Goal: Information Seeking & Learning: Learn about a topic

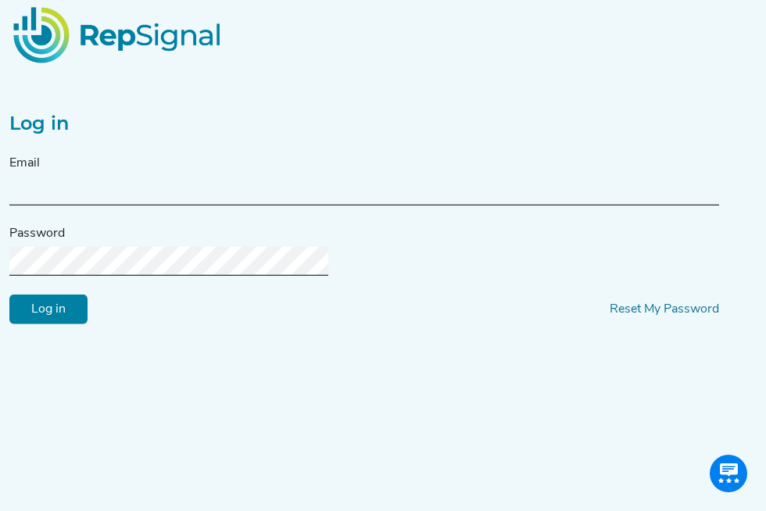
click at [271, 206] on input "text" at bounding box center [364, 191] width 710 height 29
type input "[EMAIL_ADDRESS][DOMAIN_NAME]"
click at [610, 318] on span "Reset My Password" at bounding box center [664, 308] width 109 height 19
click at [610, 315] on link "Reset My Password" at bounding box center [664, 309] width 109 height 13
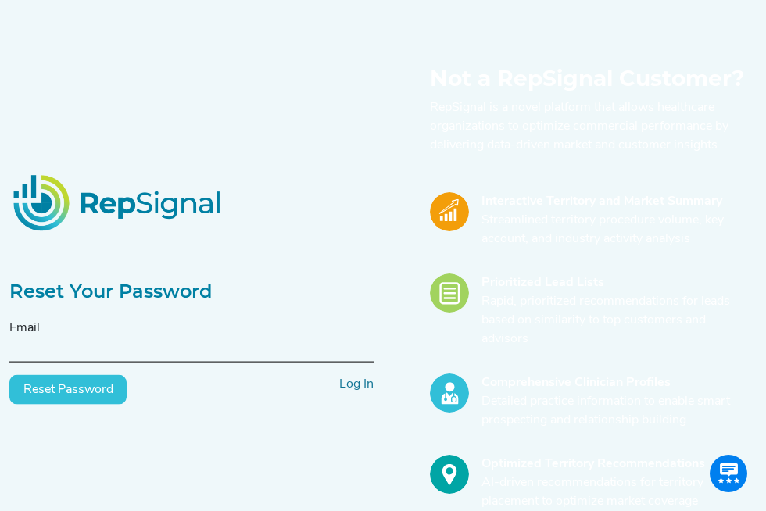
click at [172, 363] on input "text" at bounding box center [191, 348] width 364 height 29
type input "[EMAIL_ADDRESS][DOMAIN_NAME]"
click at [99, 405] on button "Reset Password" at bounding box center [67, 390] width 117 height 30
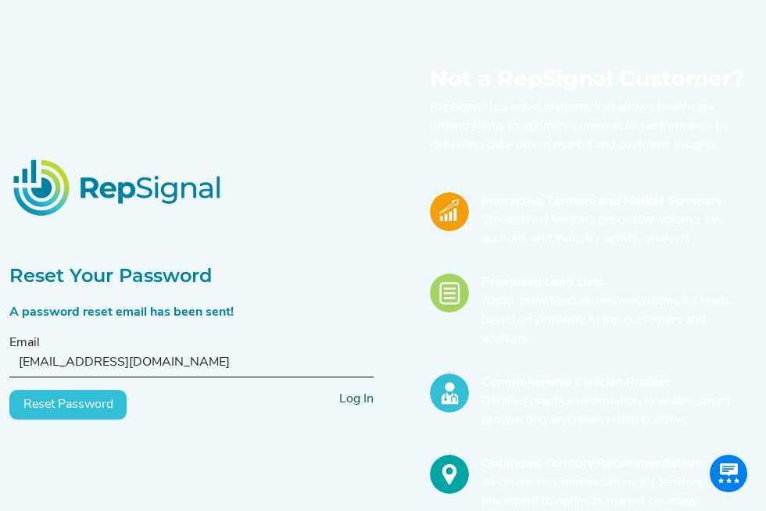
click at [353, 406] on link "Log In" at bounding box center [356, 399] width 34 height 13
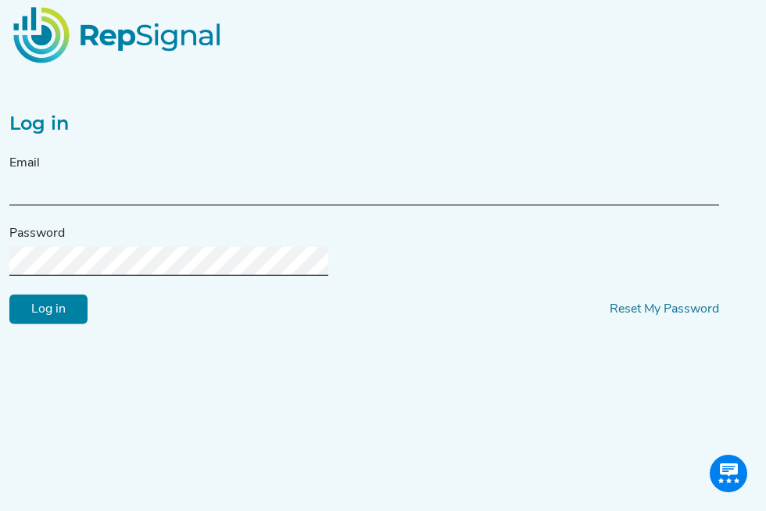
click at [186, 206] on input "text" at bounding box center [364, 191] width 710 height 29
type input "[EMAIL_ADDRESS][DOMAIN_NAME]"
click at [9, 294] on input "Log in" at bounding box center [48, 309] width 78 height 30
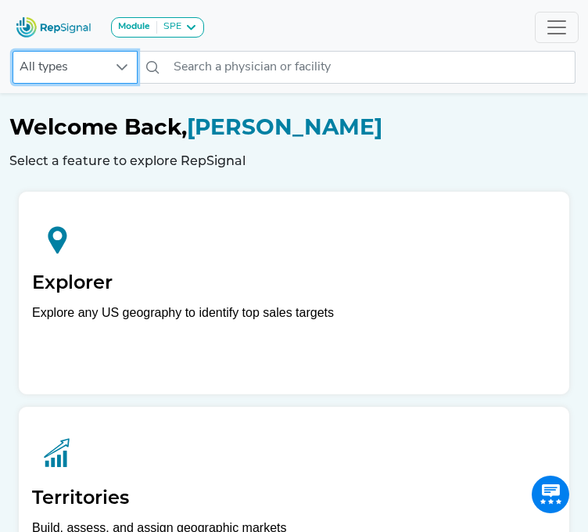
click at [72, 71] on span "All types" at bounding box center [60, 67] width 94 height 31
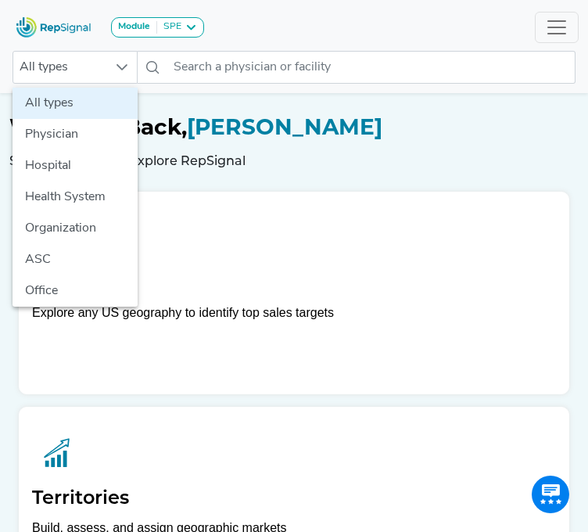
click at [174, 15] on div "Module SPE Bronchoscopy Disposable Bronchoscope SBRT SPE TTNA Thoracic Surgery" at bounding box center [109, 26] width 201 height 41
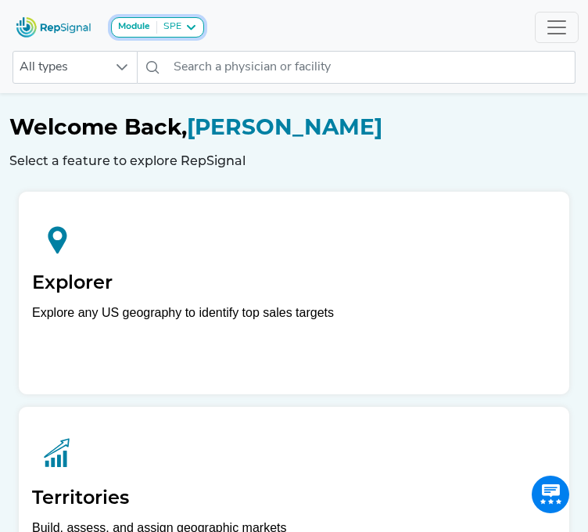
click at [178, 23] on div "SPE" at bounding box center [169, 27] width 24 height 13
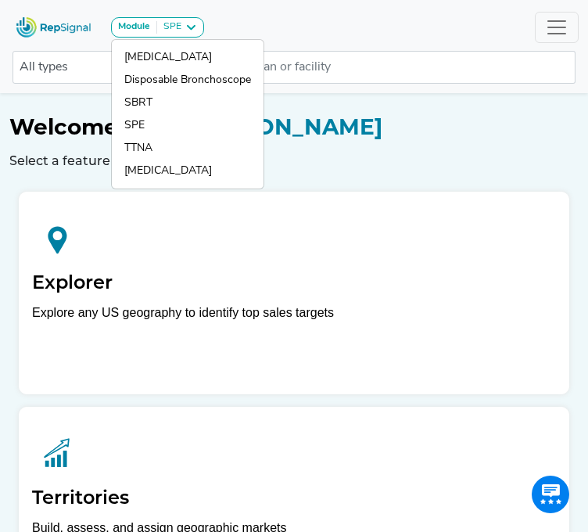
click at [269, 27] on div "Module SPE Bronchoscopy Disposable Bronchoscope SBRT SPE TTNA Thoracic Surgery …" at bounding box center [294, 26] width 588 height 41
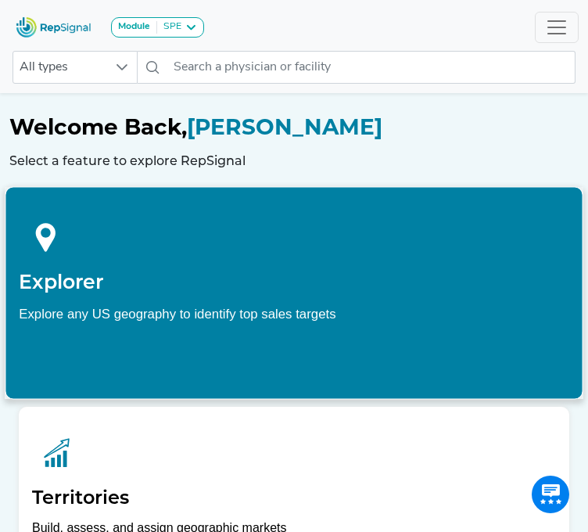
click at [341, 340] on p "Explore any US geography to identify top sales targets" at bounding box center [294, 327] width 550 height 48
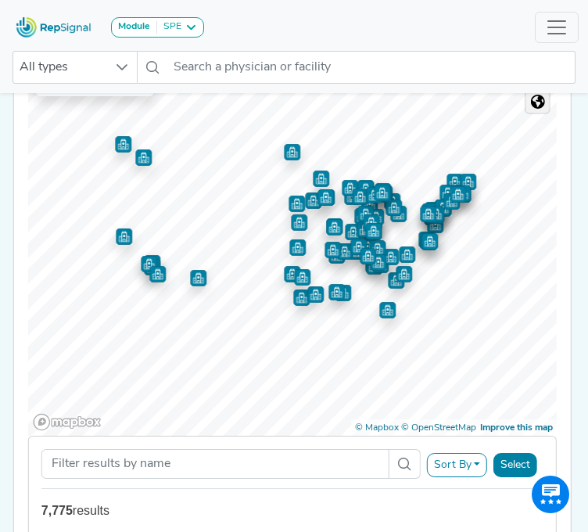
scroll to position [391, 12]
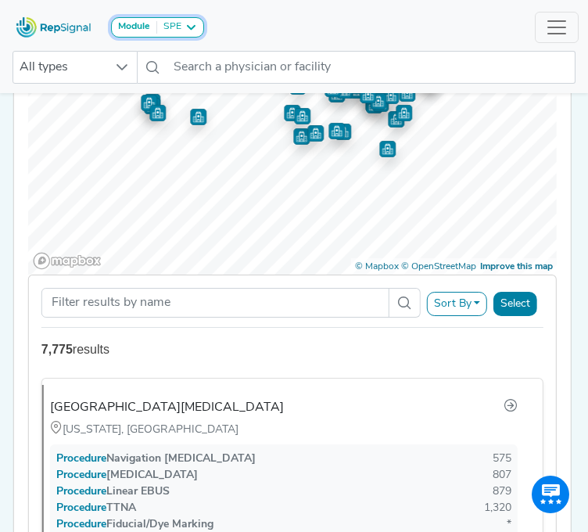
click at [172, 24] on div "SPE" at bounding box center [169, 27] width 24 height 13
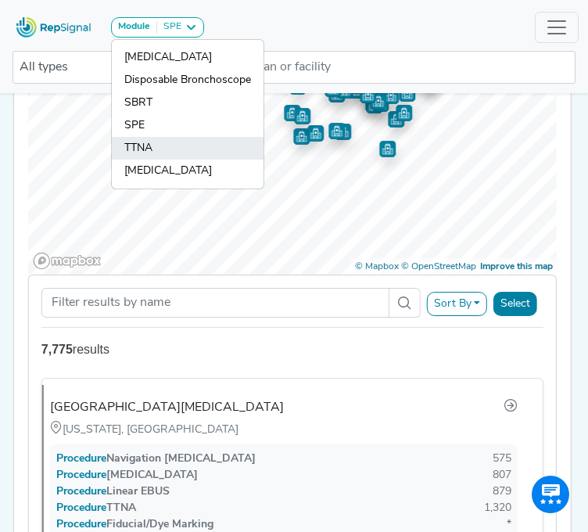
click at [143, 140] on link "TTNA" at bounding box center [188, 148] width 152 height 23
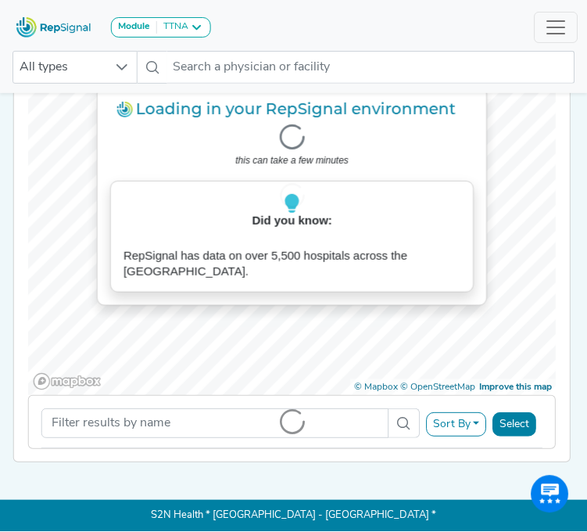
scroll to position [378, 0]
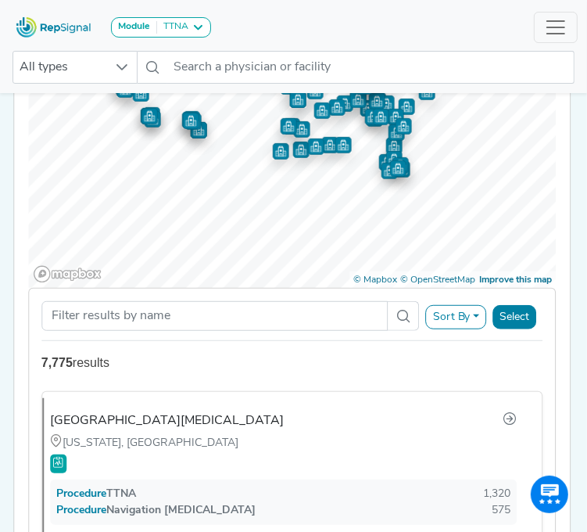
click at [447, 329] on button "Sort By" at bounding box center [456, 317] width 61 height 24
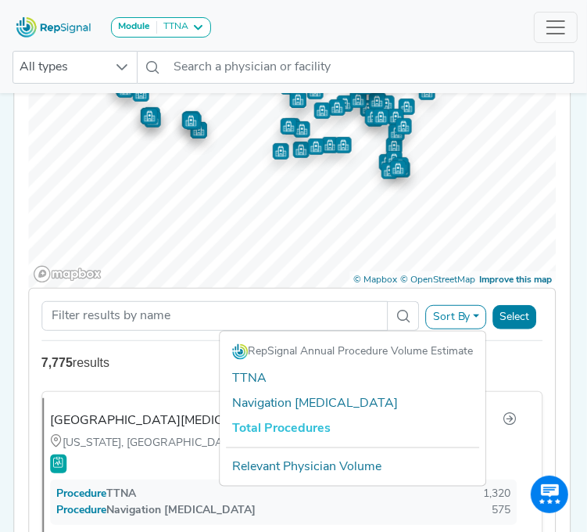
click at [349, 430] on link "Total Procedures" at bounding box center [353, 428] width 266 height 25
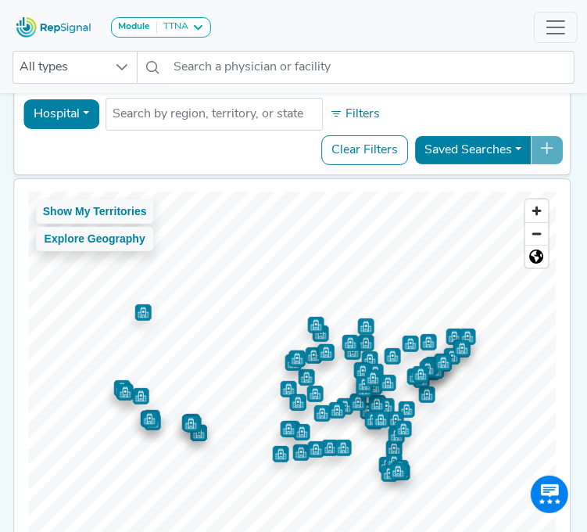
scroll to position [65, 0]
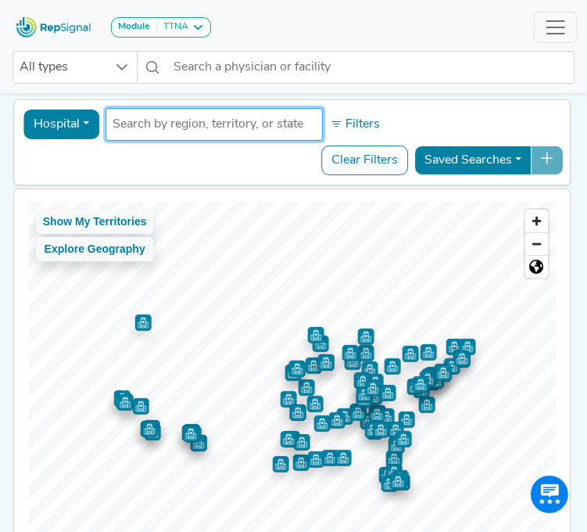
click at [233, 124] on input "text" at bounding box center [214, 124] width 203 height 19
type input "kansas"
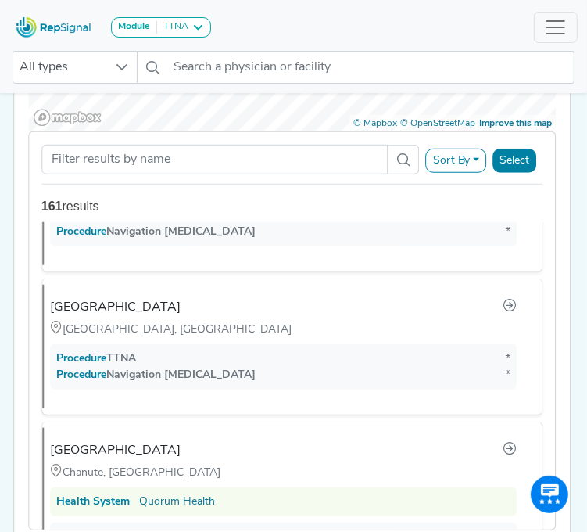
scroll to position [7584, 0]
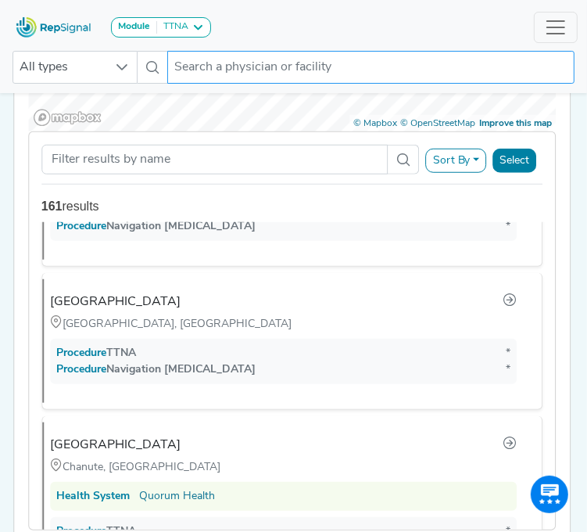
click at [228, 78] on input "text" at bounding box center [370, 67] width 407 height 33
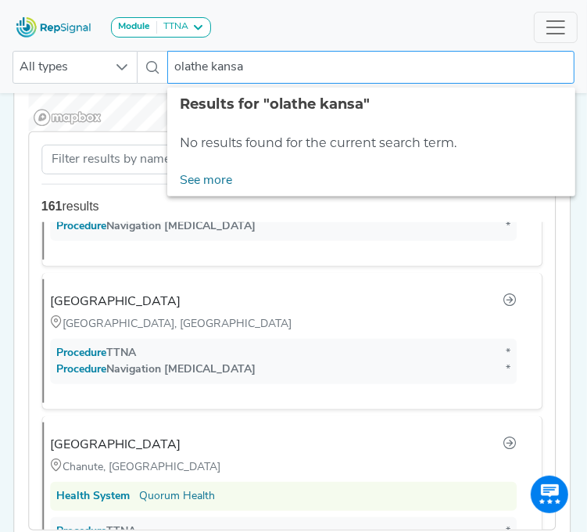
type input "olathe kansas"
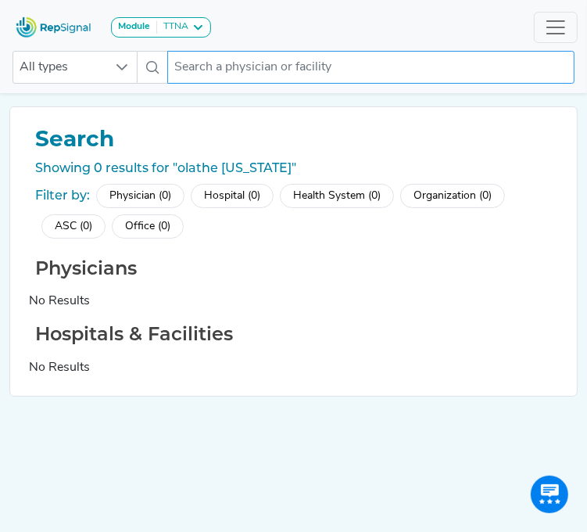
click at [319, 77] on input "text" at bounding box center [370, 67] width 407 height 33
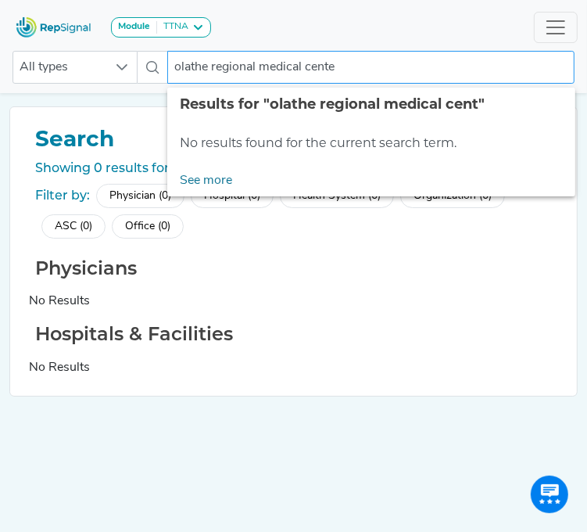
type input "olathe regional medical center"
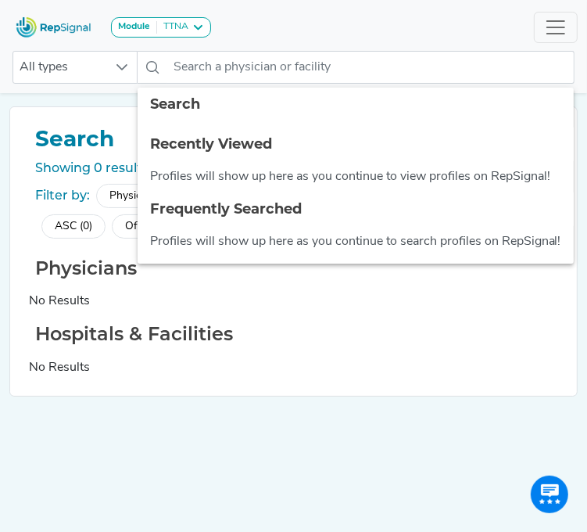
click at [310, 372] on div "No Results" at bounding box center [293, 367] width 529 height 19
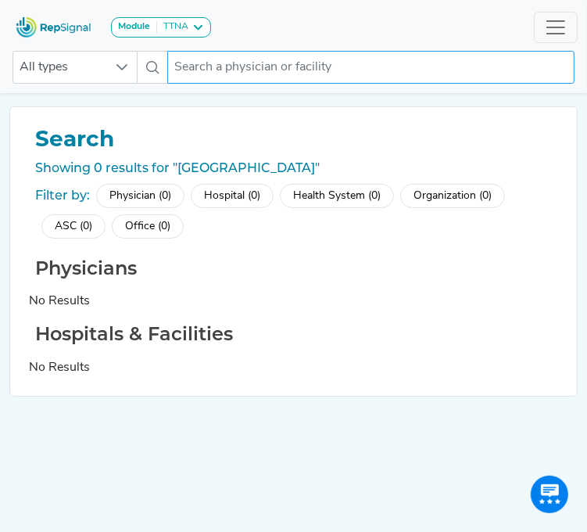
click at [272, 71] on input "text" at bounding box center [370, 67] width 407 height 33
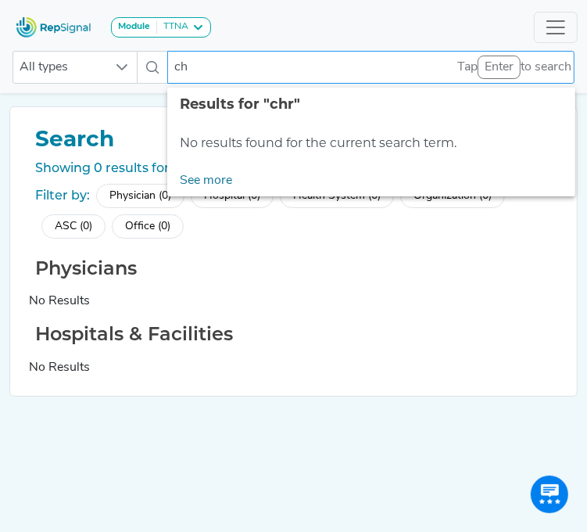
type input "c"
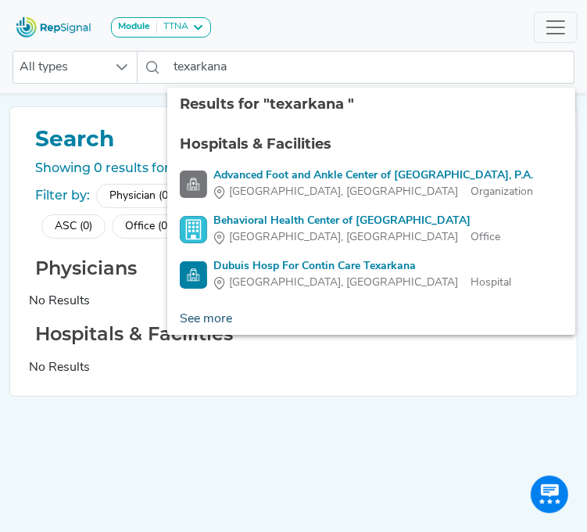
click at [210, 321] on link "See more" at bounding box center [205, 318] width 77 height 31
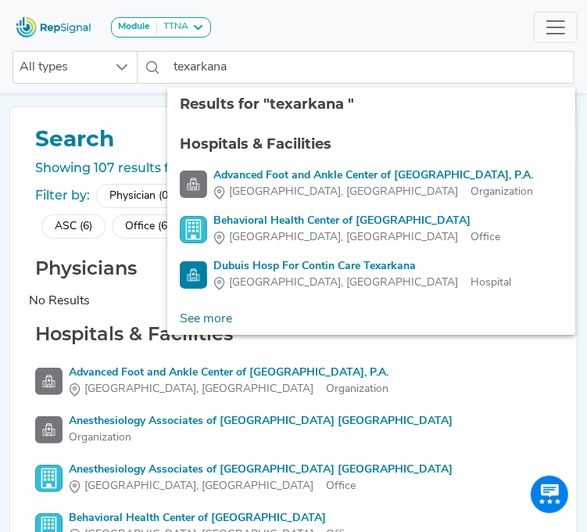
click at [454, 27] on div "Module TTNA Bronchoscopy Disposable Bronchoscope SBRT SPE TTNA Thoracic Surgery…" at bounding box center [293, 26] width 587 height 41
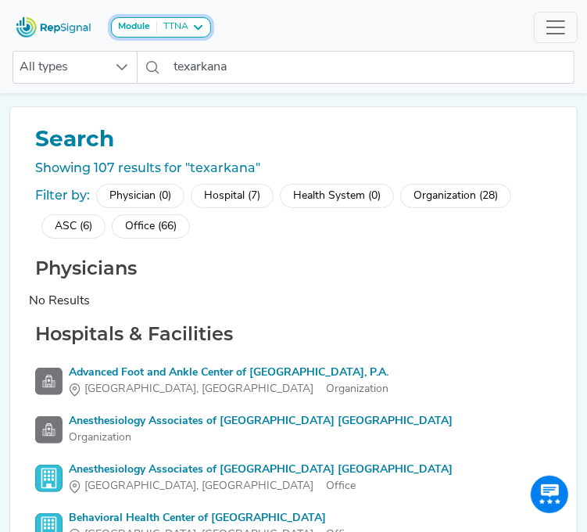
click at [169, 26] on div "TTNA" at bounding box center [172, 27] width 31 height 13
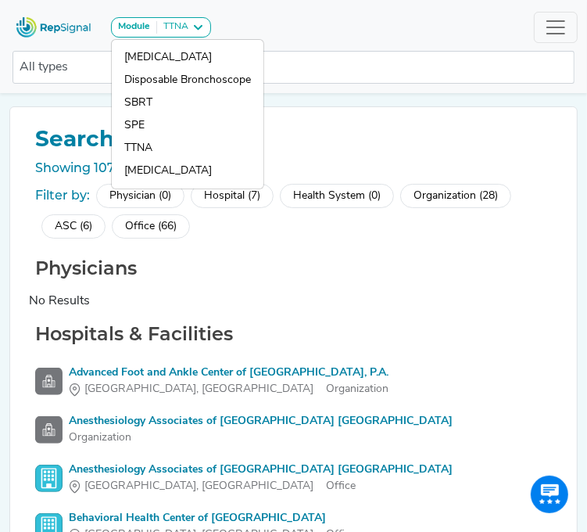
click at [281, 27] on div "Module TTNA Bronchoscopy Disposable Bronchoscope SBRT SPE TTNA Thoracic Surgery…" at bounding box center [293, 26] width 587 height 41
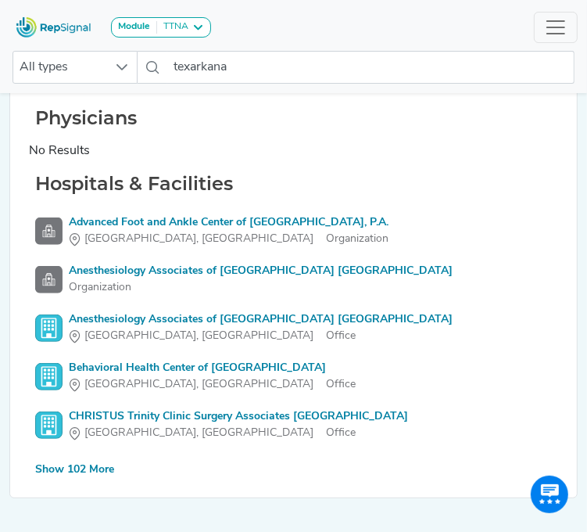
scroll to position [156, 0]
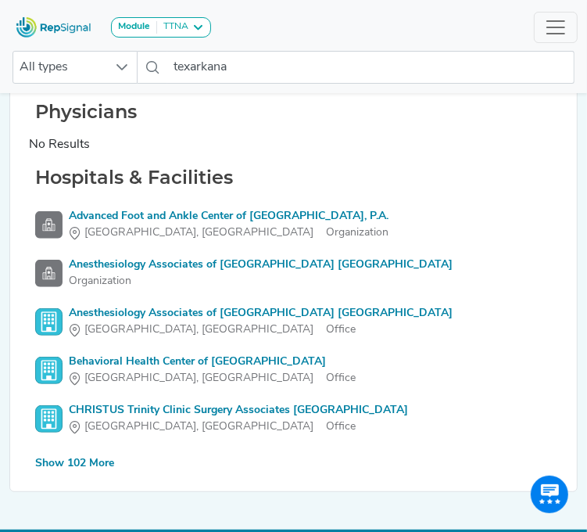
click at [103, 461] on div "Show 102 More" at bounding box center [74, 463] width 79 height 16
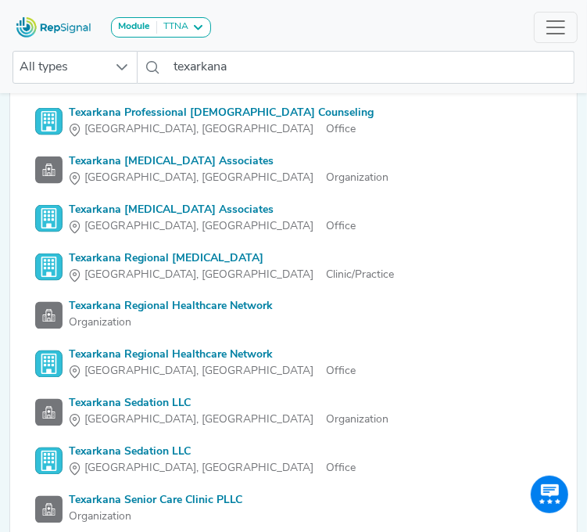
scroll to position [4144, 0]
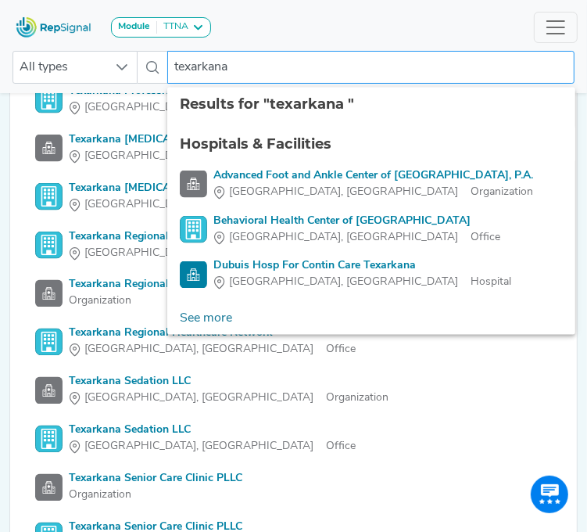
drag, startPoint x: 248, startPoint y: 60, endPoint x: 156, endPoint y: 62, distance: 92.3
click at [156, 62] on div "All types texarkana 4 results are available" at bounding box center [294, 67] width 562 height 33
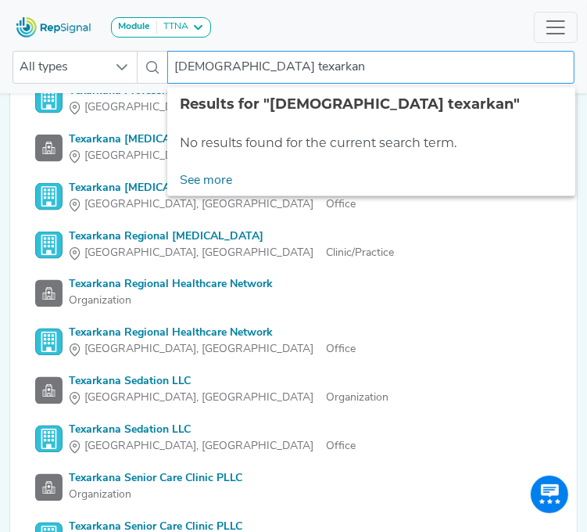
type input "christus texarkana"
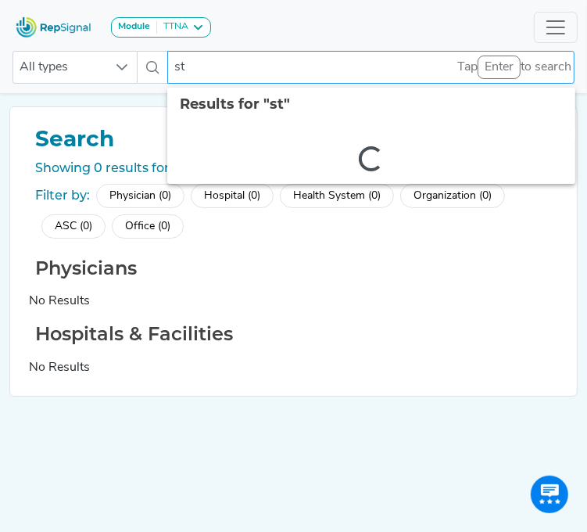
type input "s"
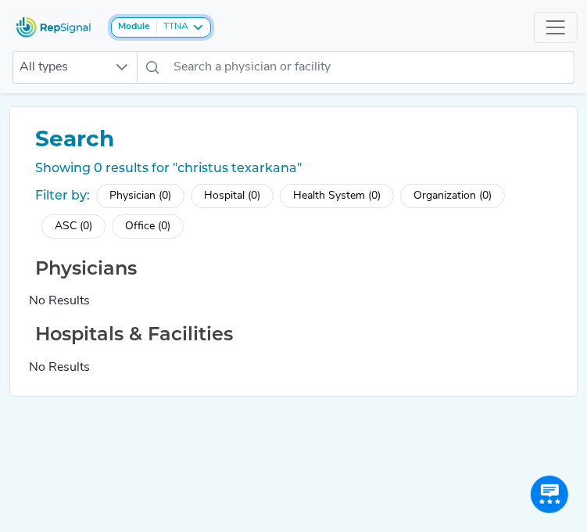
click at [190, 21] on div "Module TTNA" at bounding box center [161, 27] width 86 height 13
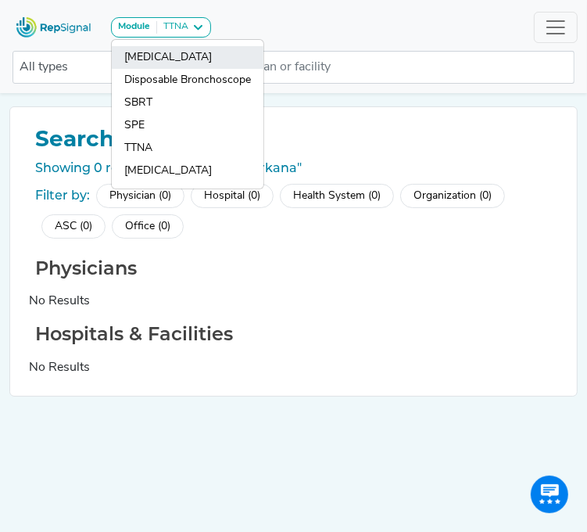
click at [164, 62] on link "Bronchoscopy" at bounding box center [188, 57] width 152 height 23
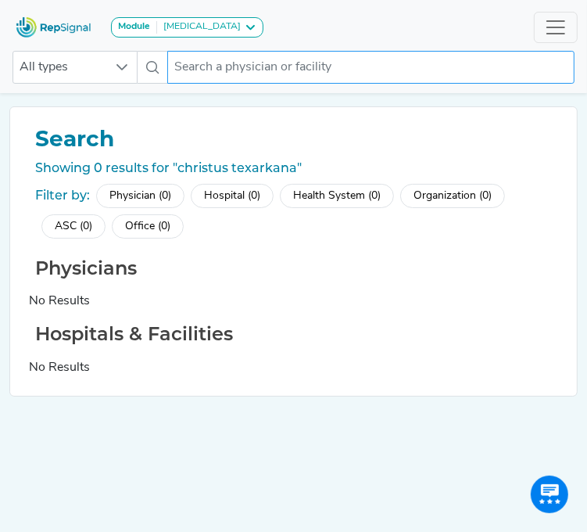
click at [193, 75] on input "text" at bounding box center [370, 67] width 407 height 33
click at [281, 71] on input "text" at bounding box center [370, 67] width 407 height 33
click at [284, 71] on input "c" at bounding box center [370, 67] width 407 height 33
click at [296, 80] on input "c" at bounding box center [370, 67] width 407 height 33
click at [336, 77] on input "c" at bounding box center [370, 67] width 407 height 33
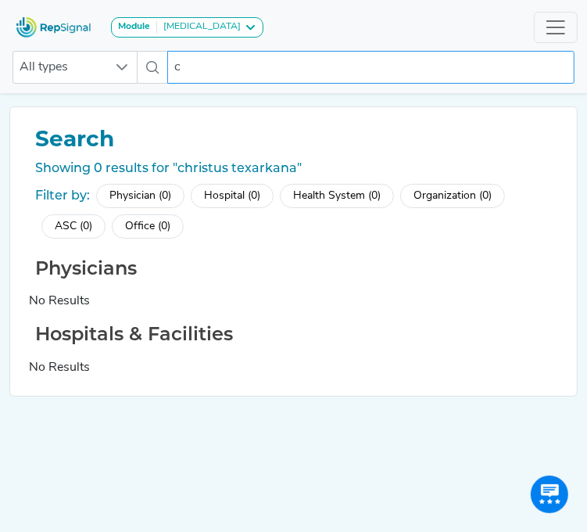
click at [339, 66] on input "c" at bounding box center [370, 67] width 407 height 33
click at [339, 63] on input "c" at bounding box center [370, 67] width 407 height 33
click at [414, 66] on input "c" at bounding box center [370, 67] width 407 height 33
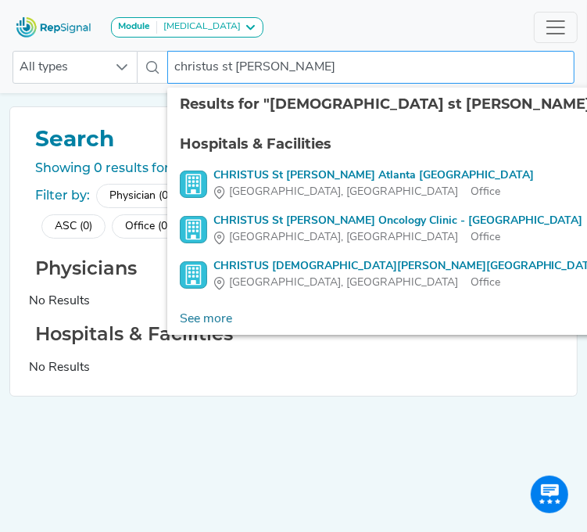
type input "christus st michaels"
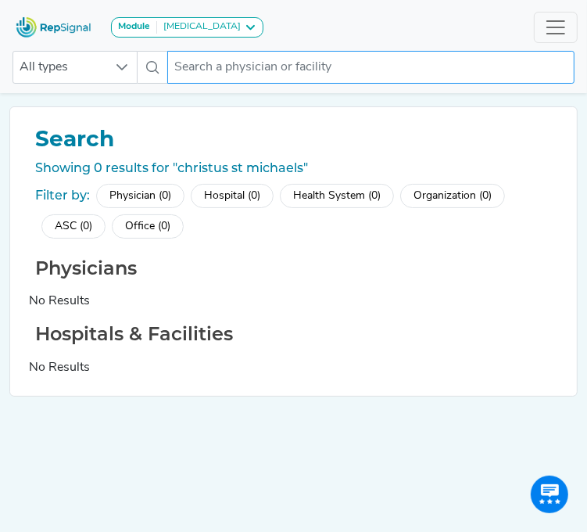
click at [417, 65] on input "text" at bounding box center [370, 67] width 407 height 33
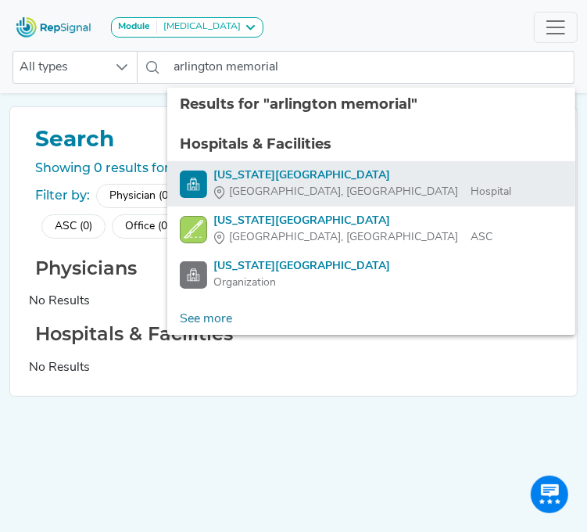
click at [274, 176] on div "Texas Health Arlington Memorial Hospital" at bounding box center [362, 175] width 298 height 16
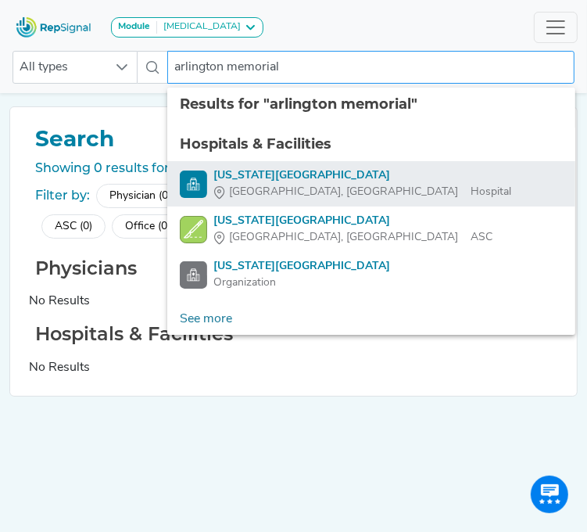
type input "Texas Health Arlington Memorial Hospital"
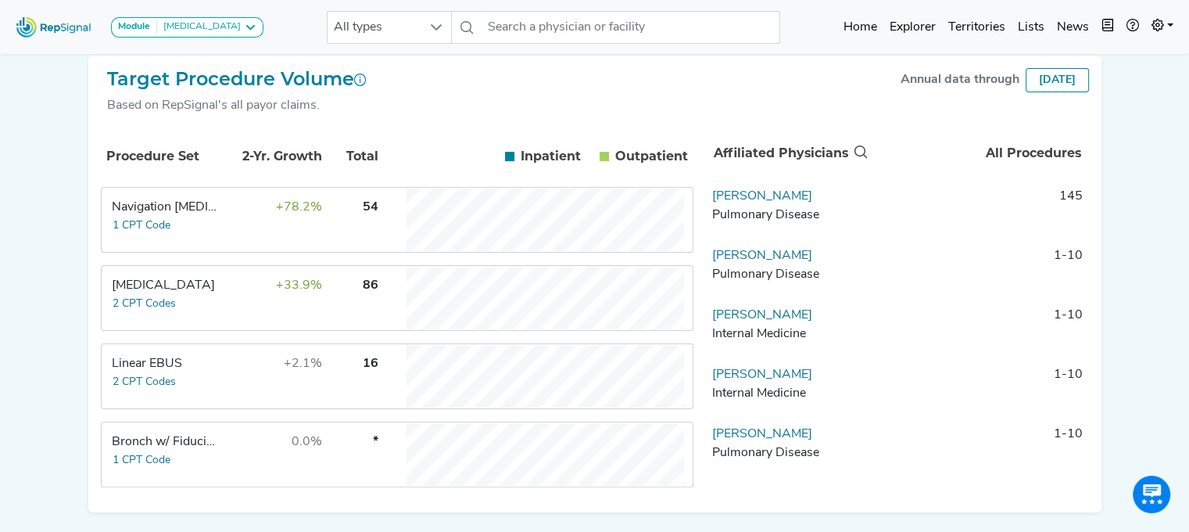
scroll to position [235, 0]
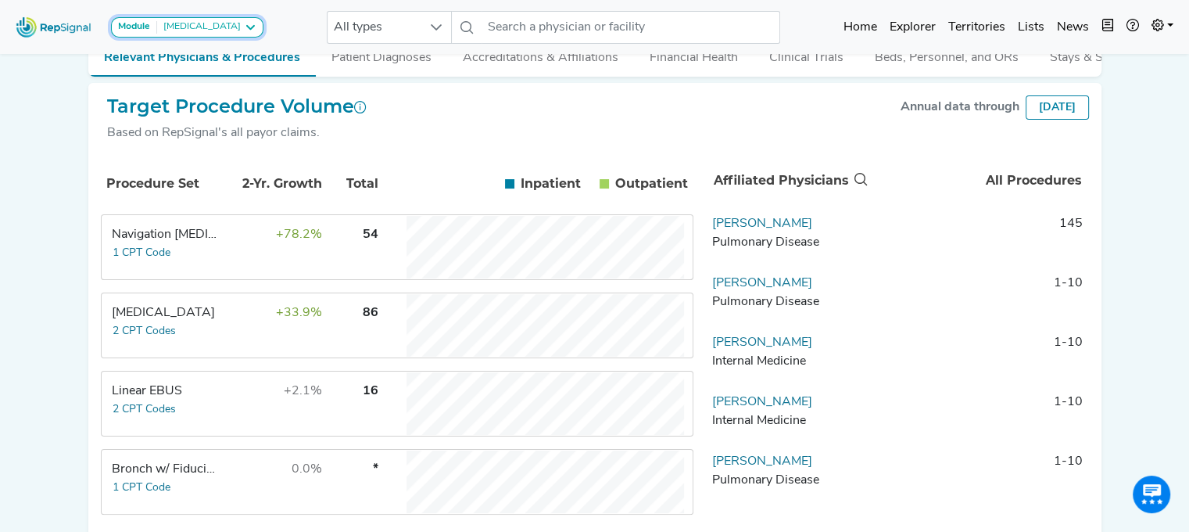
click at [223, 30] on div "Bronchoscopy" at bounding box center [199, 27] width 84 height 13
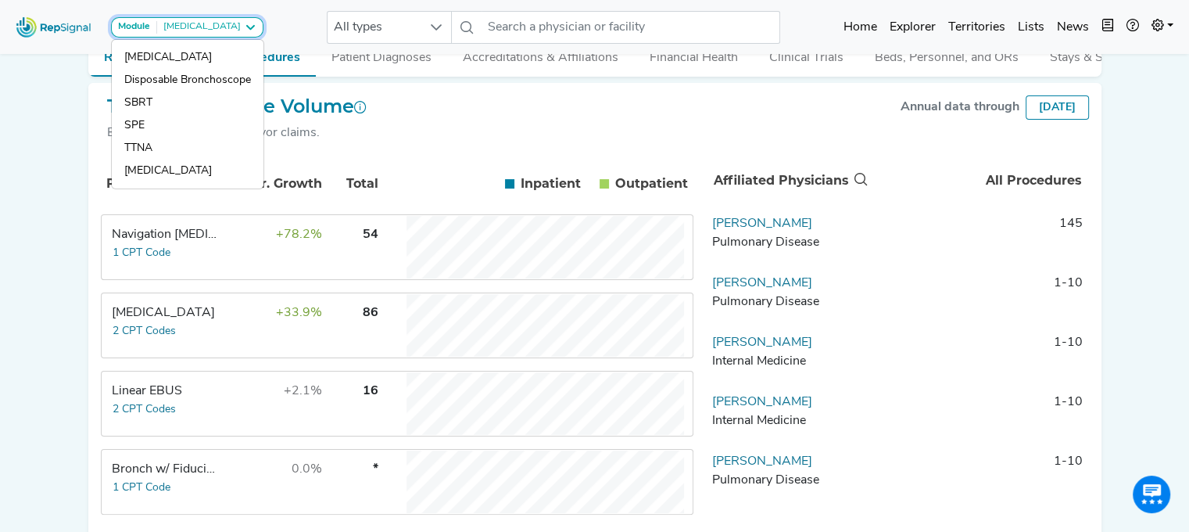
scroll to position [0, 0]
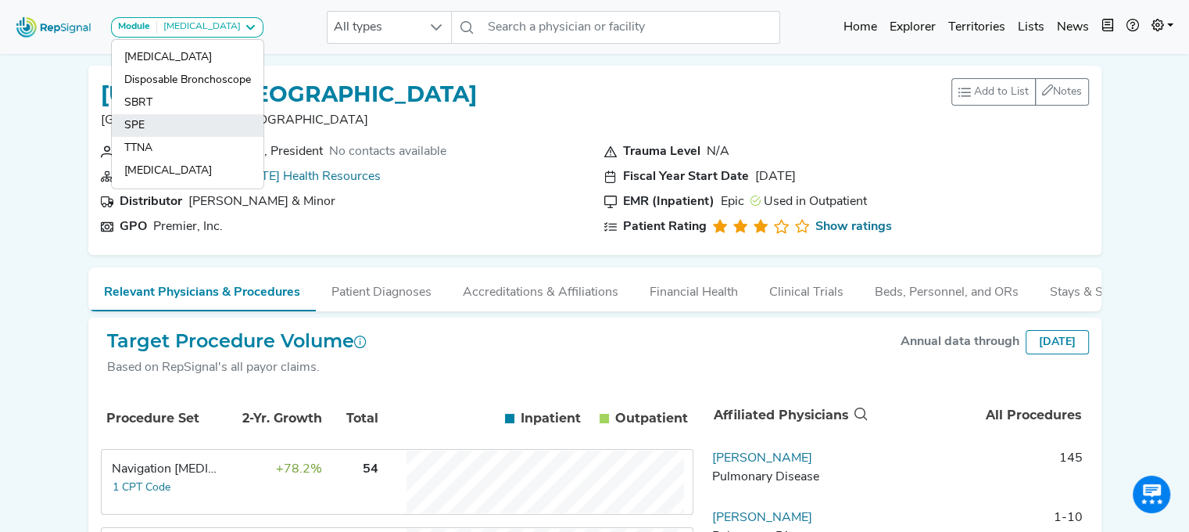
click at [188, 134] on link "SPE" at bounding box center [188, 125] width 152 height 23
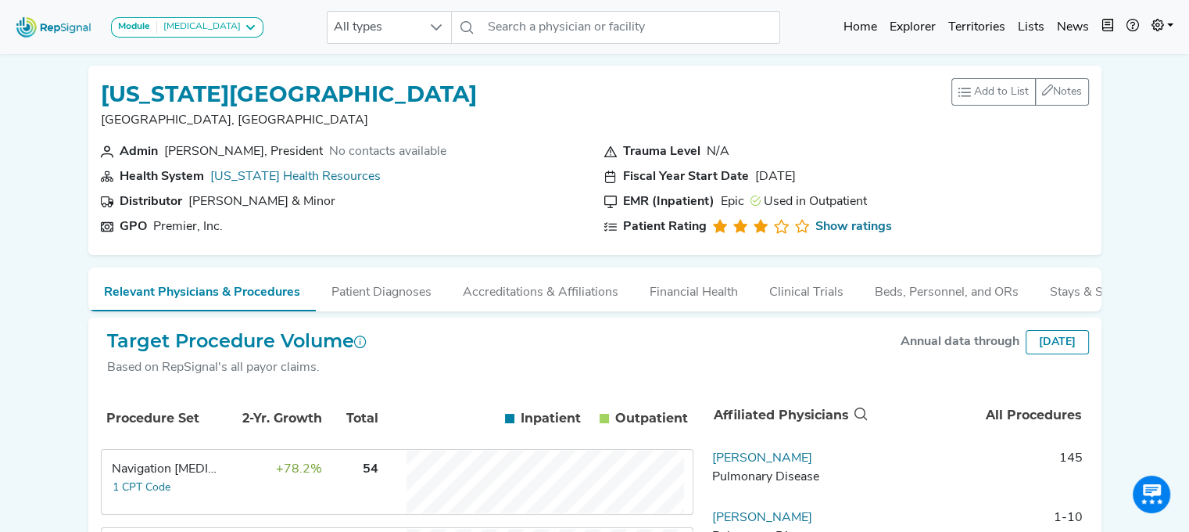
click at [244, 27] on icon at bounding box center [250, 27] width 13 height 13
click at [181, 24] on div "Module Bronchoscopy" at bounding box center [187, 27] width 138 height 13
click at [244, 27] on icon at bounding box center [250, 27] width 13 height 13
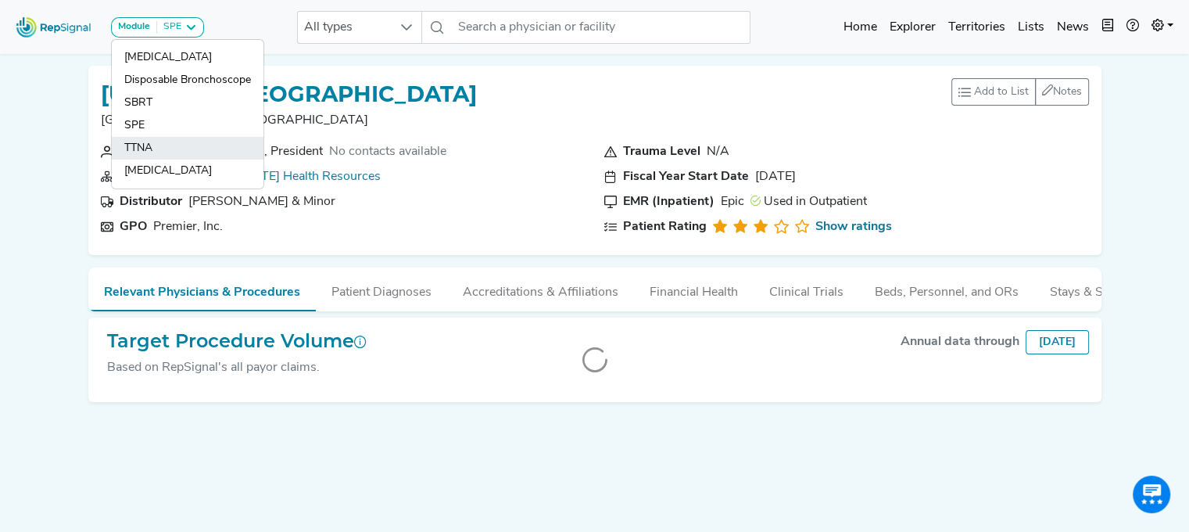
click at [156, 150] on link "TTNA" at bounding box center [188, 148] width 152 height 23
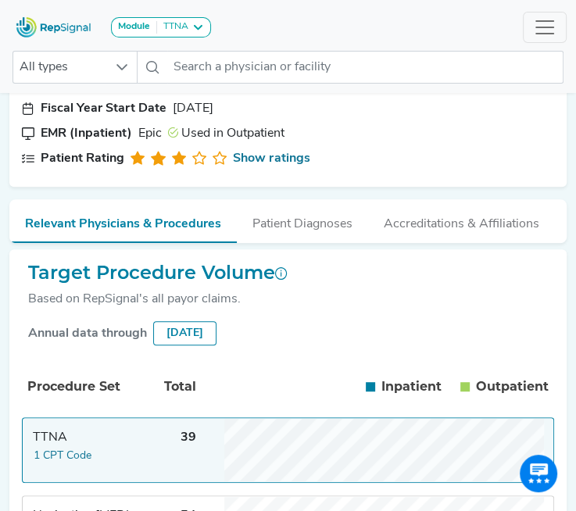
scroll to position [287, 0]
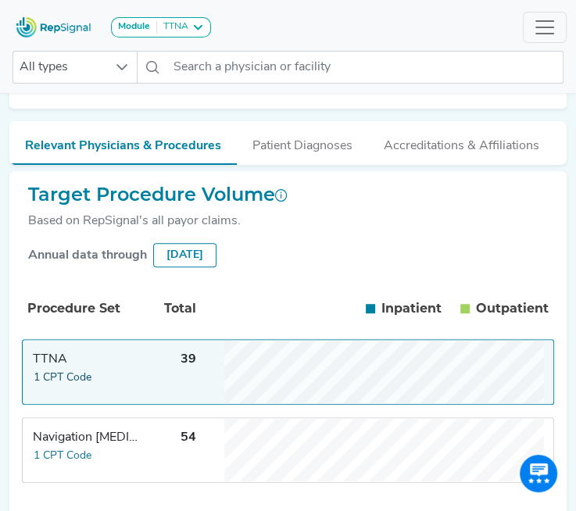
click at [58, 383] on button "1 CPT Code" at bounding box center [62, 378] width 59 height 18
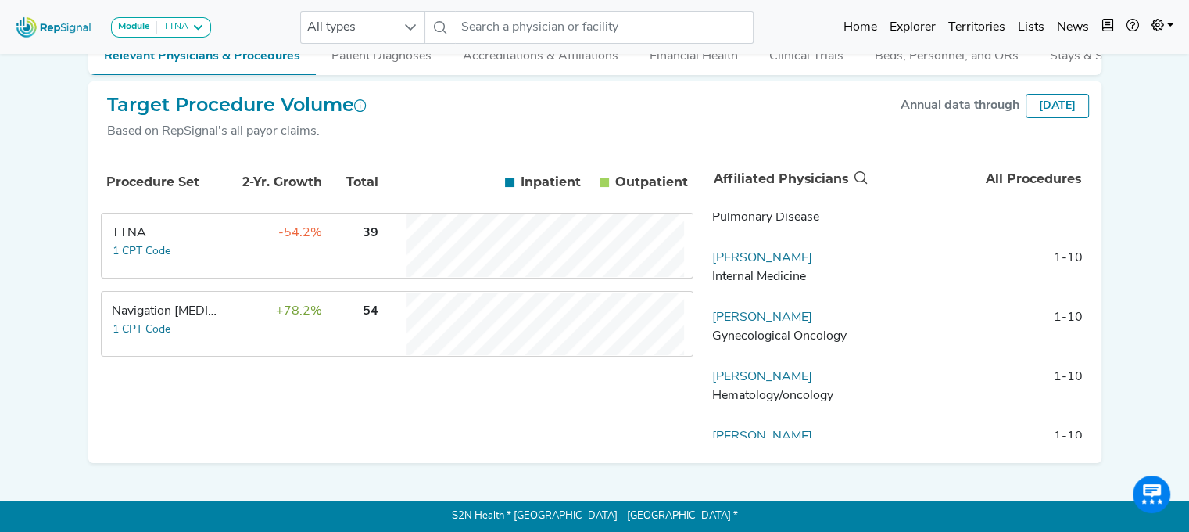
scroll to position [0, 0]
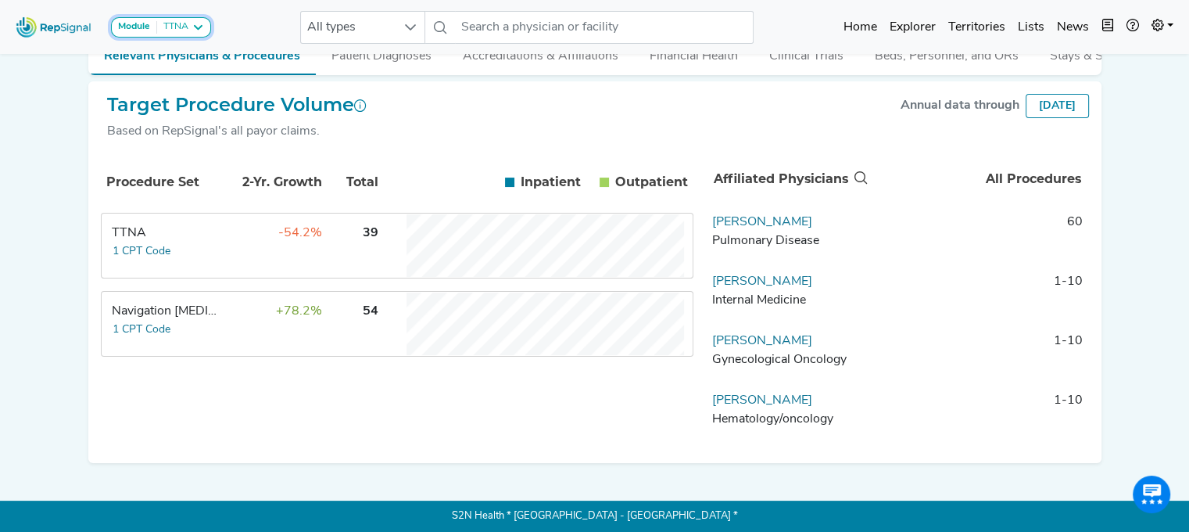
click at [174, 25] on div "TTNA" at bounding box center [172, 27] width 31 height 13
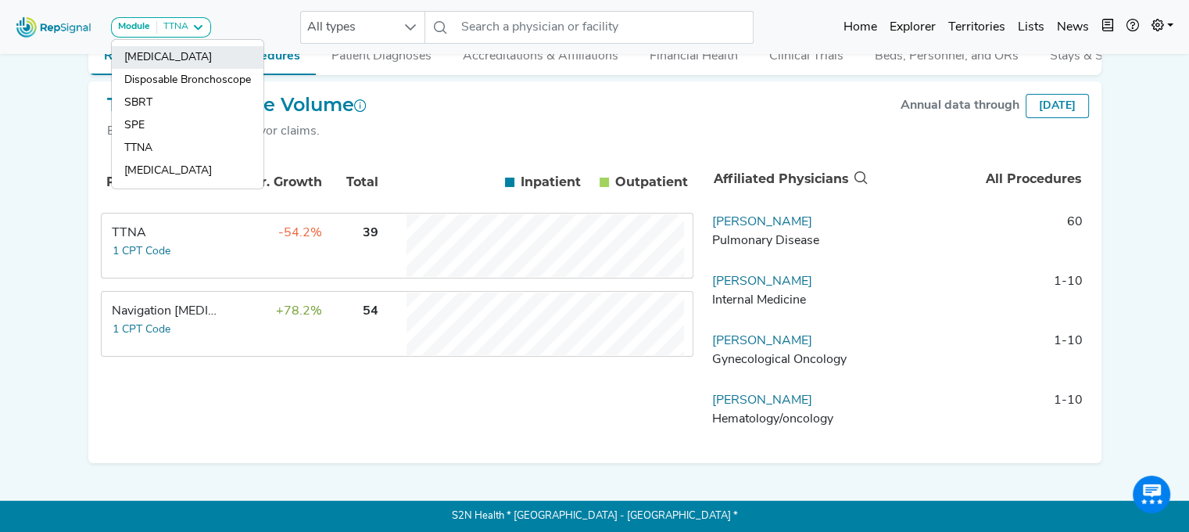
click at [180, 65] on link "Bronchoscopy" at bounding box center [188, 57] width 152 height 23
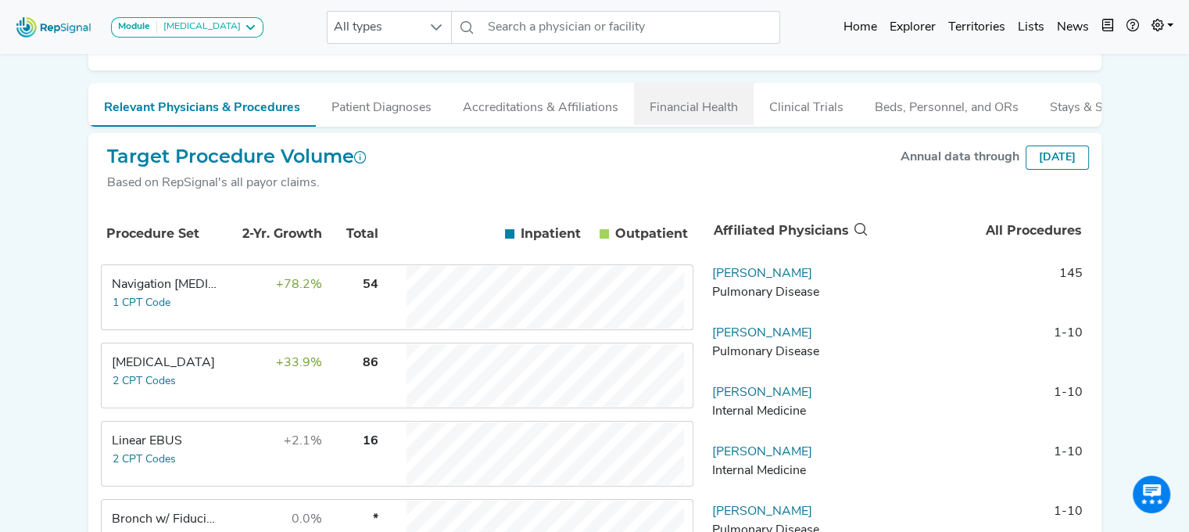
scroll to position [52, 0]
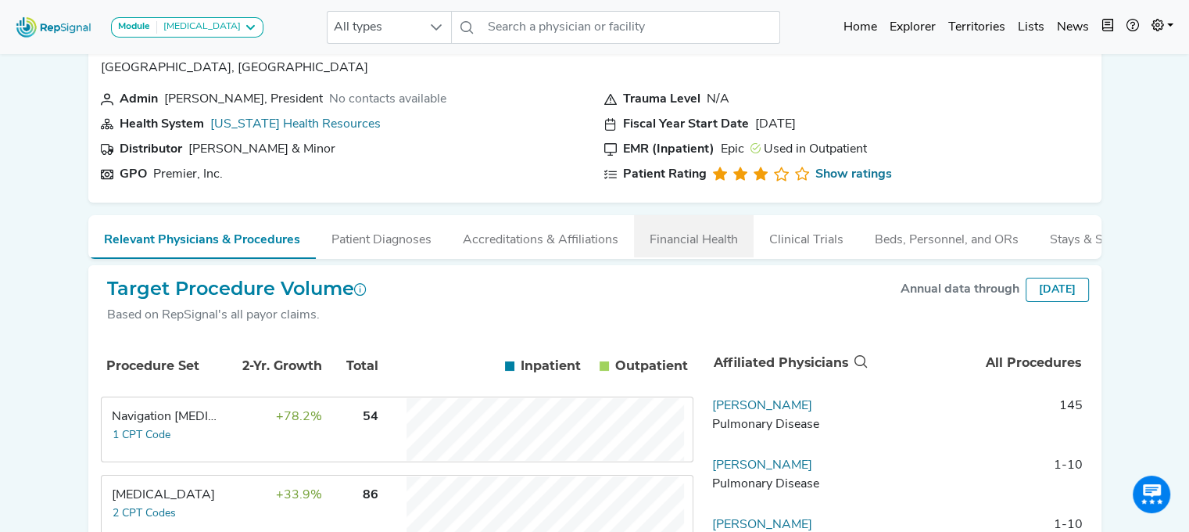
click at [704, 243] on button "Financial Health" at bounding box center [694, 236] width 120 height 42
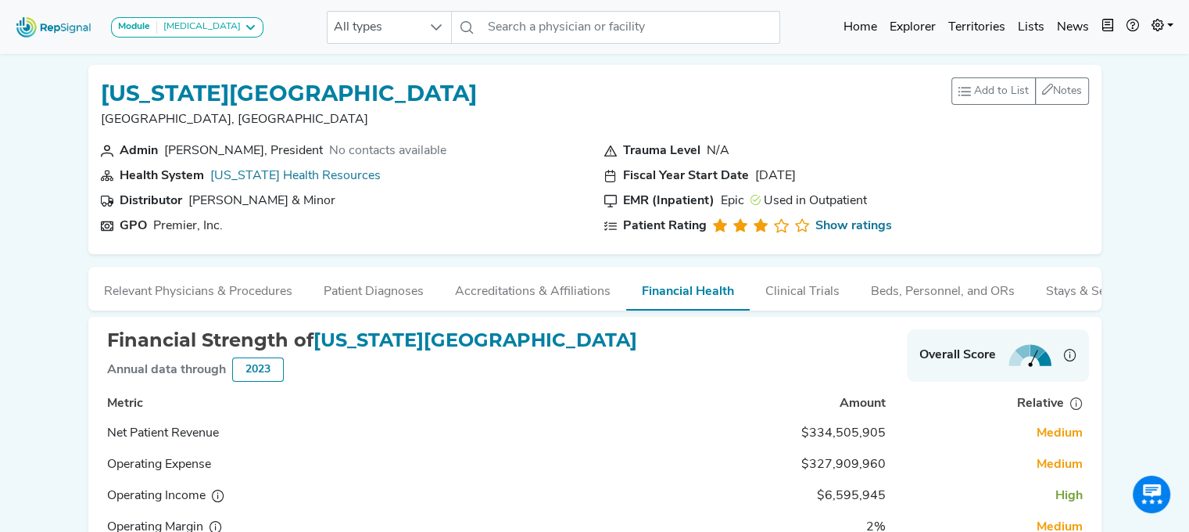
scroll to position [0, 0]
click at [527, 24] on input "text" at bounding box center [631, 27] width 299 height 33
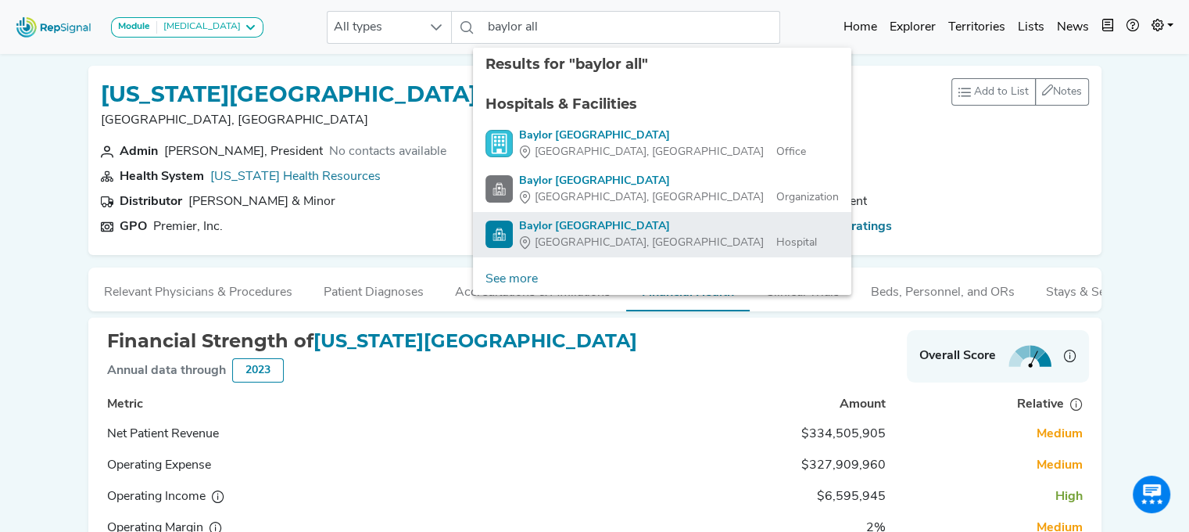
click at [604, 224] on div "Baylor All Saints Medical Center Of Fort Worth" at bounding box center [668, 226] width 298 height 16
type input "Baylor All Saints Medical Center Of Fort Worth"
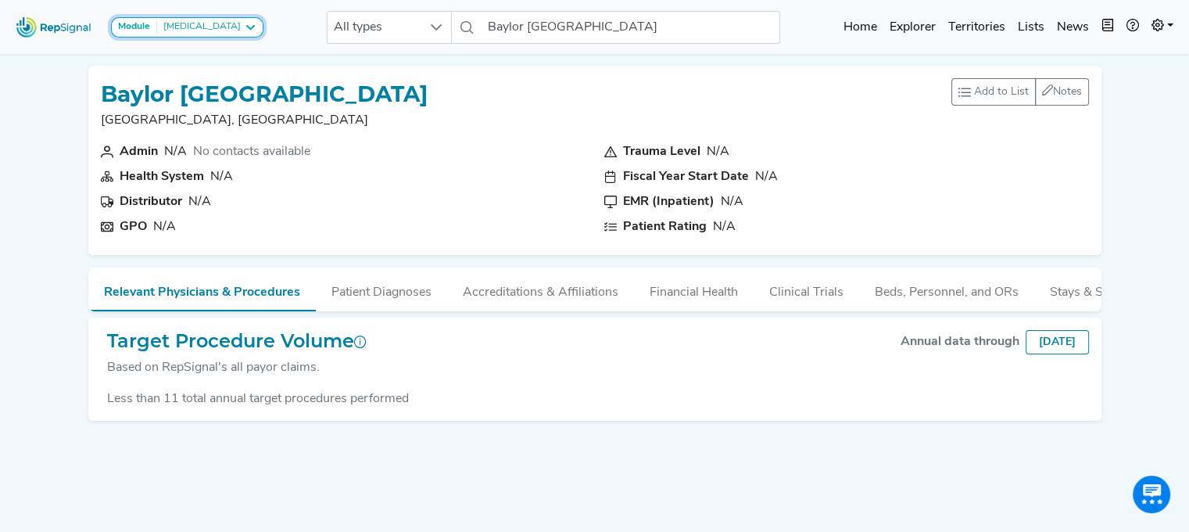
click at [177, 27] on div "Bronchoscopy" at bounding box center [199, 27] width 84 height 13
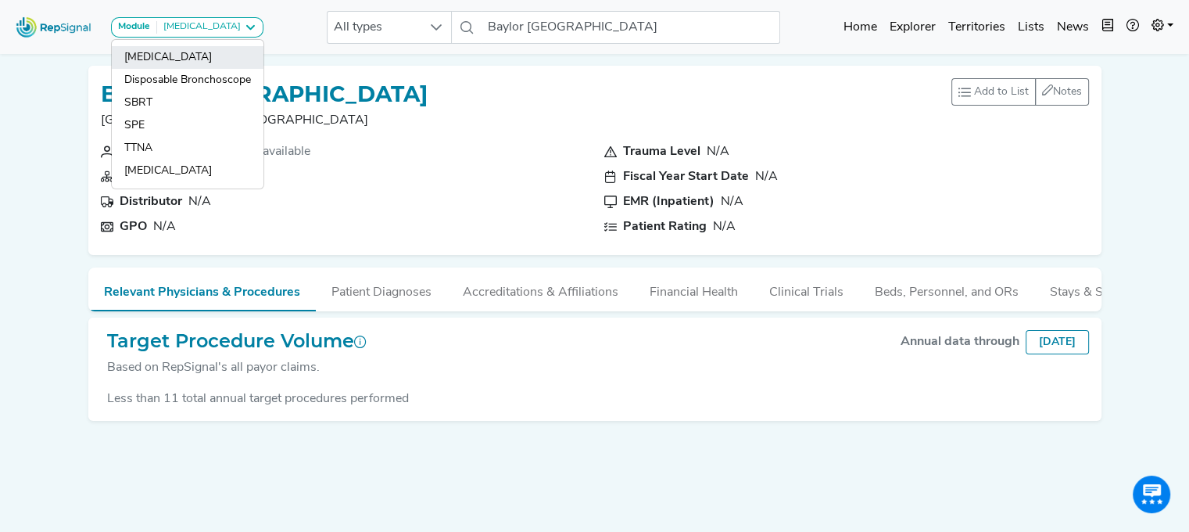
click at [184, 57] on link "Bronchoscopy" at bounding box center [188, 57] width 152 height 23
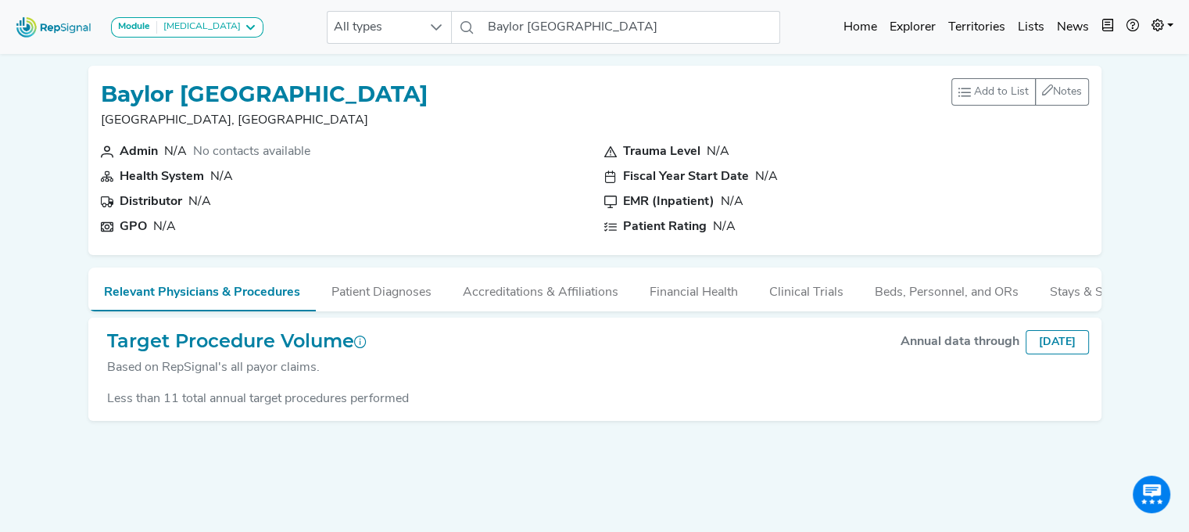
click at [194, 23] on div "Bronchoscopy" at bounding box center [199, 27] width 84 height 13
click at [210, 33] on div "Bronchoscopy" at bounding box center [199, 27] width 84 height 13
click at [210, 23] on div "Bronchoscopy" at bounding box center [199, 27] width 84 height 13
click at [244, 24] on icon at bounding box center [250, 27] width 13 height 13
click at [204, 18] on button "Module Bronchoscopy" at bounding box center [187, 27] width 152 height 20
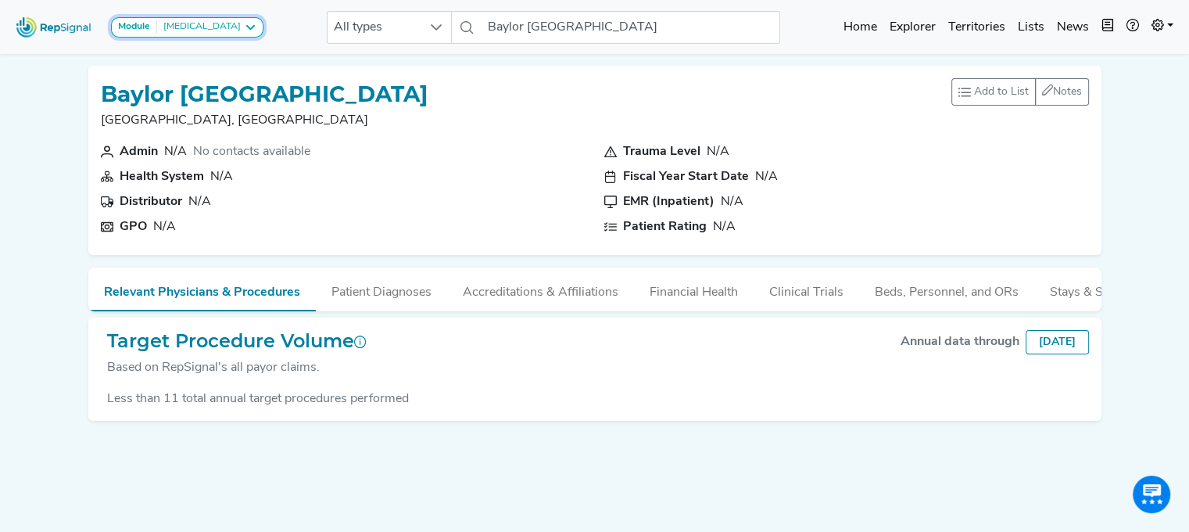
click at [204, 29] on div "Bronchoscopy" at bounding box center [199, 27] width 84 height 13
click at [181, 29] on div "Bronchoscopy" at bounding box center [199, 27] width 84 height 13
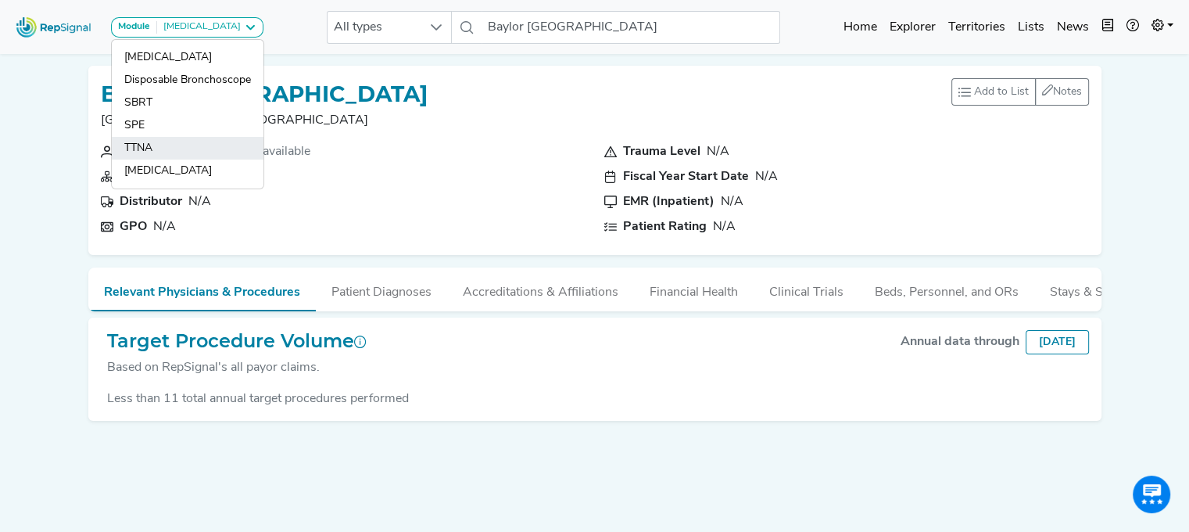
click at [157, 138] on link "TTNA" at bounding box center [188, 148] width 152 height 23
click at [142, 150] on div "Admin" at bounding box center [139, 151] width 38 height 19
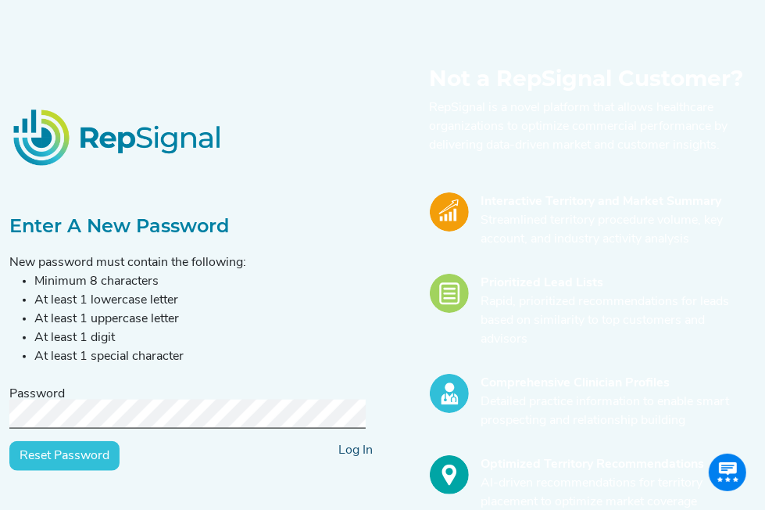
click at [362, 457] on link "Log In" at bounding box center [356, 450] width 34 height 13
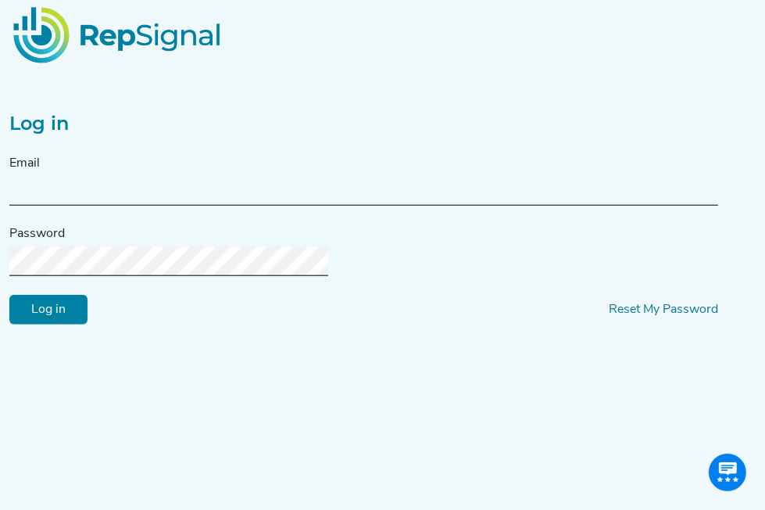
click at [216, 206] on input "text" at bounding box center [363, 191] width 709 height 29
type input "[EMAIL_ADDRESS][DOMAIN_NAME]"
click at [63, 324] on input "Log in" at bounding box center [48, 309] width 78 height 30
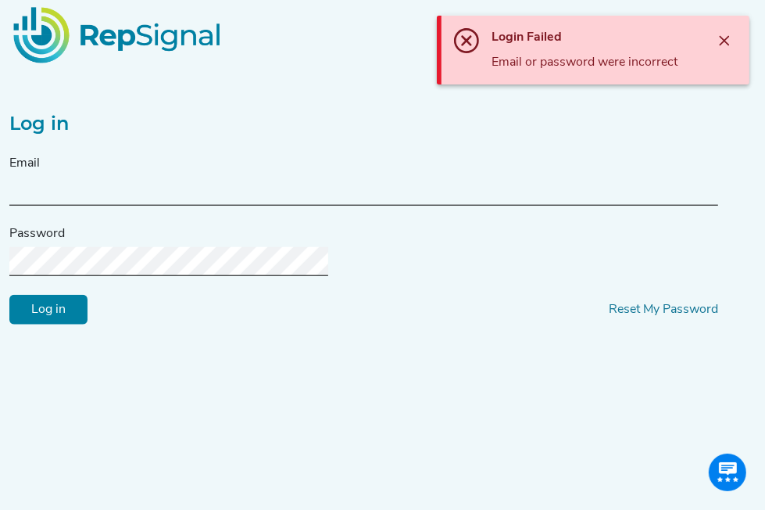
click at [66, 206] on div "Email" at bounding box center [363, 180] width 709 height 52
click at [85, 206] on input "text" at bounding box center [363, 191] width 709 height 29
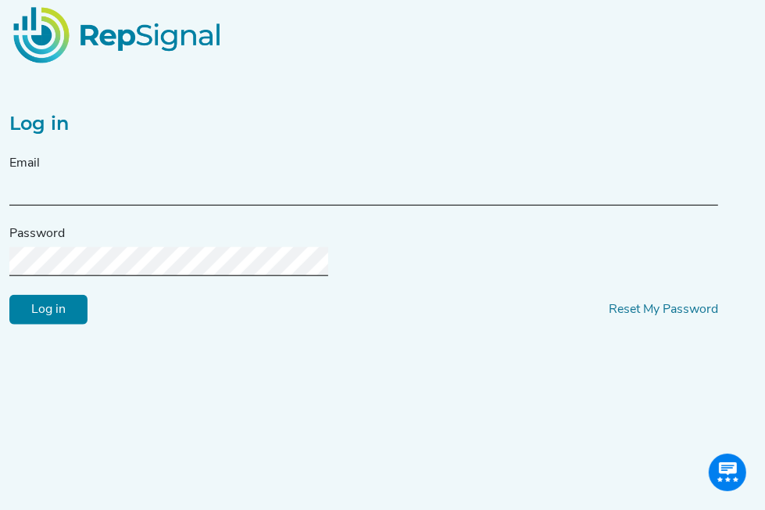
type input "[EMAIL_ADDRESS][DOMAIN_NAME]"
click at [9, 294] on input "Log in" at bounding box center [48, 309] width 78 height 30
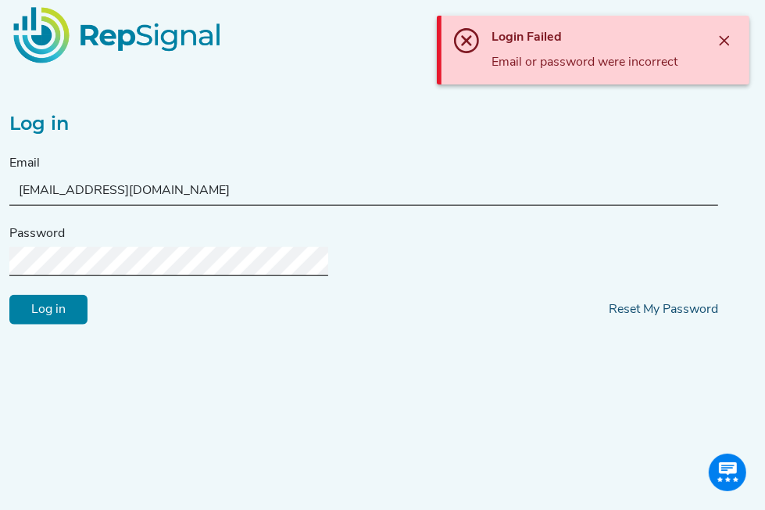
click at [609, 315] on link "Reset My Password" at bounding box center [663, 309] width 109 height 13
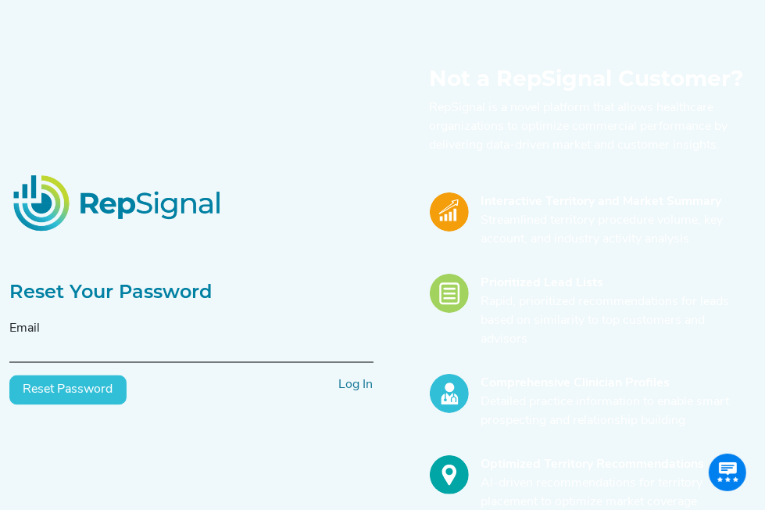
click at [106, 362] on input "text" at bounding box center [191, 348] width 364 height 29
type input "[EMAIL_ADDRESS][DOMAIN_NAME]"
click at [84, 403] on button "Reset Password" at bounding box center [67, 390] width 117 height 30
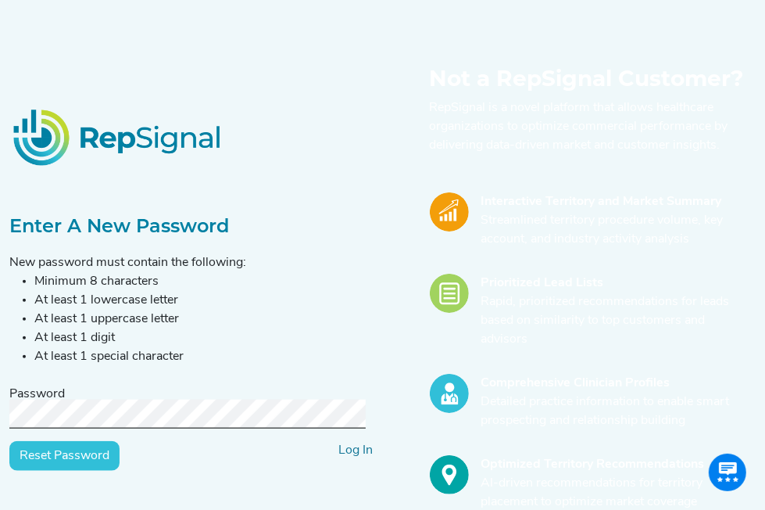
click at [9, 441] on input "Reset Password" at bounding box center [64, 456] width 110 height 30
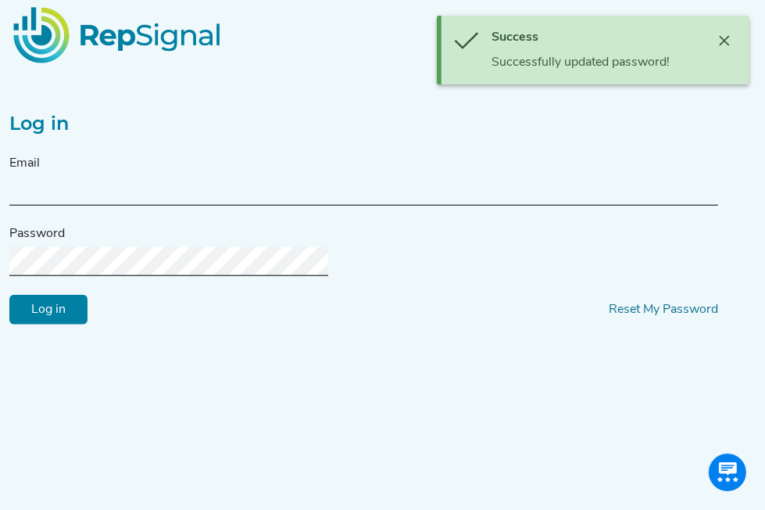
click at [142, 206] on input "text" at bounding box center [363, 191] width 709 height 29
type input "[EMAIL_ADDRESS][DOMAIN_NAME]"
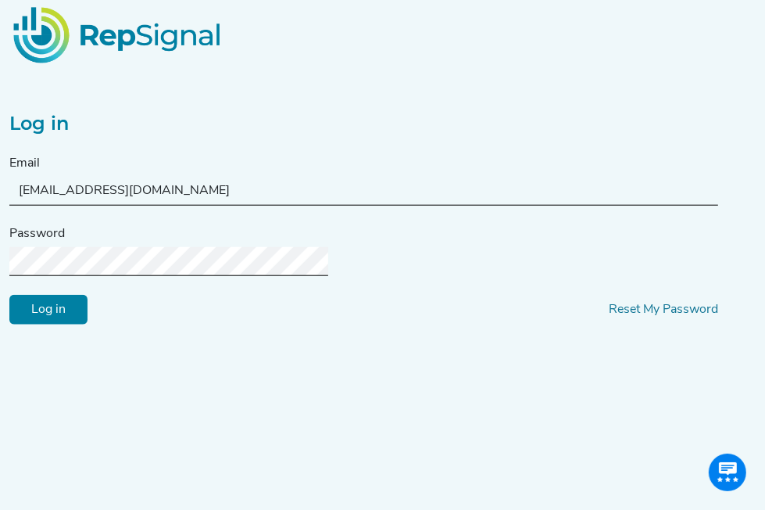
click at [9, 294] on input "Log in" at bounding box center [48, 309] width 78 height 30
